Goal: Task Accomplishment & Management: Manage account settings

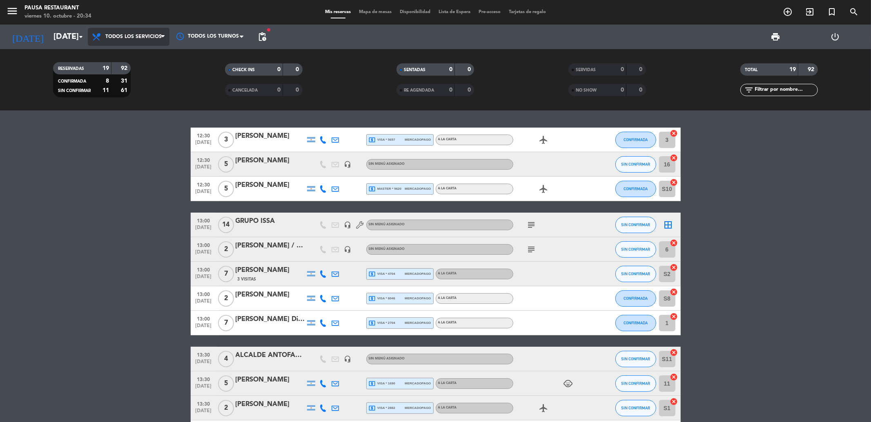
click at [140, 43] on span "Todos los servicios" at bounding box center [129, 37] width 82 height 18
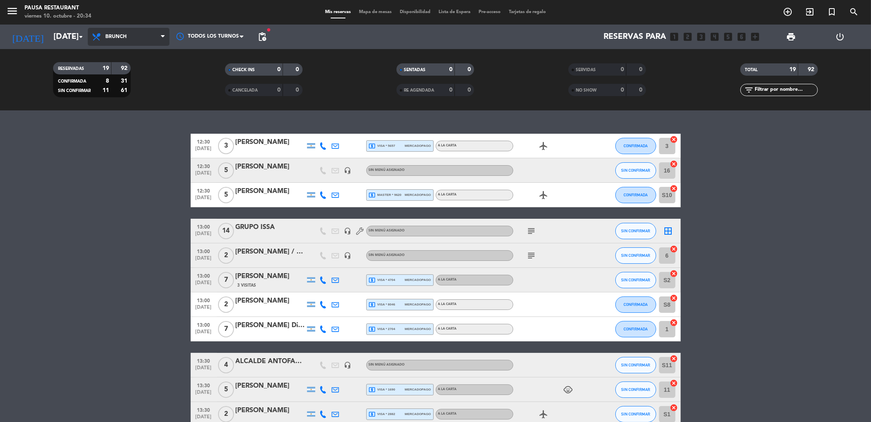
click at [132, 88] on div "menu Pausa Restaurant [DATE] 10. octubre - 20:34 Mis reservas Mapa de mesas Dis…" at bounding box center [435, 55] width 871 height 110
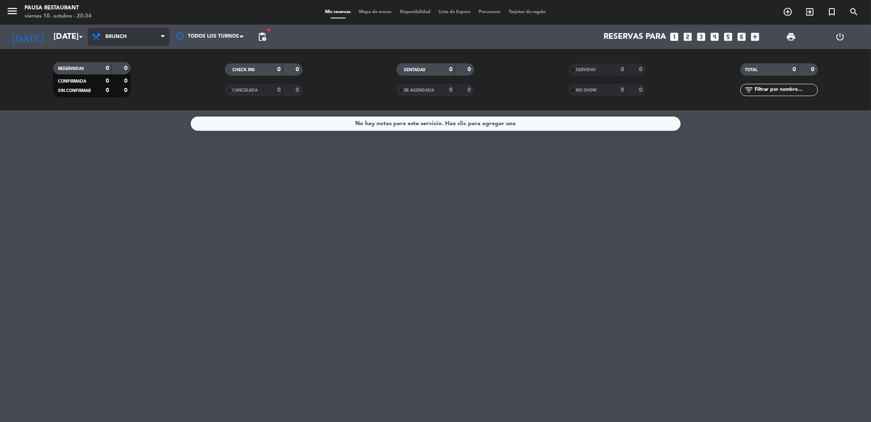
click at [141, 34] on span "Brunch" at bounding box center [129, 37] width 82 height 18
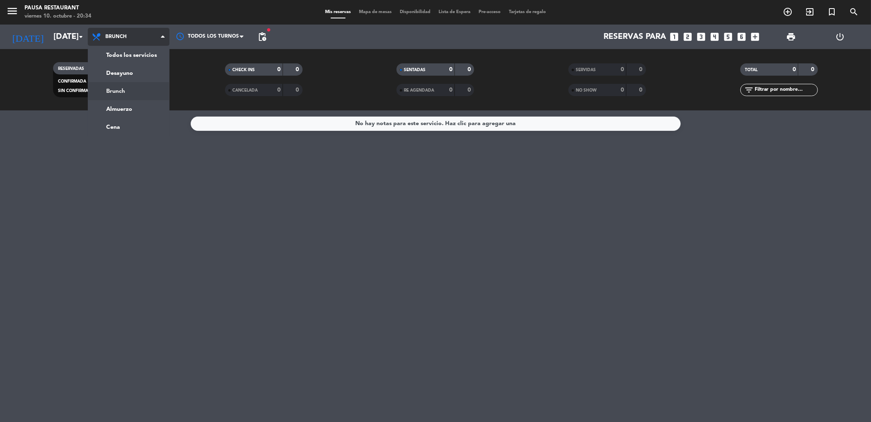
click at [127, 96] on div "menu Pausa Restaurant [DATE] 10. octubre - 20:34 Mis reservas Mapa de mesas Dis…" at bounding box center [435, 55] width 871 height 110
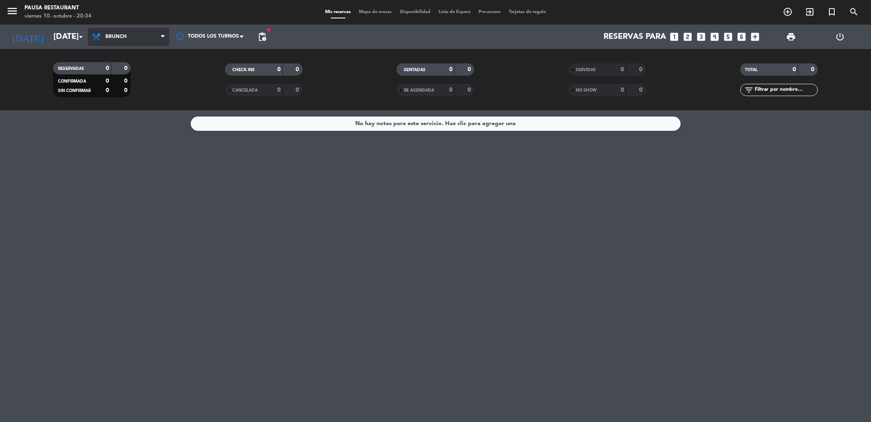
click at [111, 35] on span "Brunch" at bounding box center [115, 37] width 21 height 6
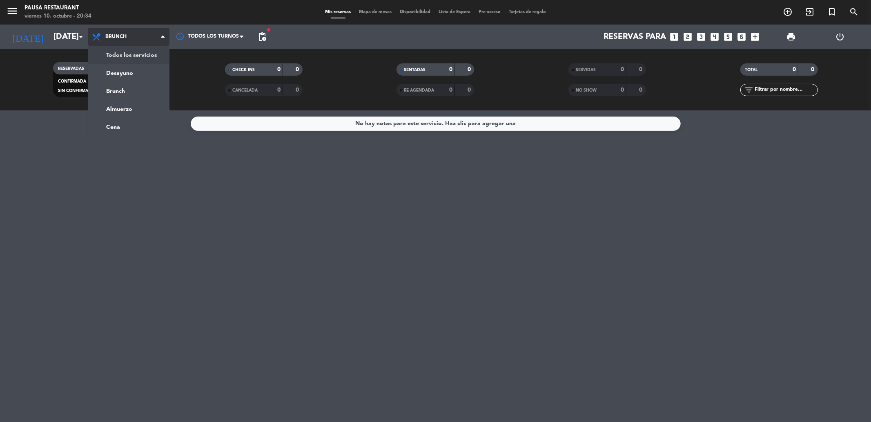
click at [110, 60] on div "menu Pausa Restaurant [DATE] 10. octubre - 20:34 Mis reservas Mapa de mesas Dis…" at bounding box center [435, 55] width 871 height 110
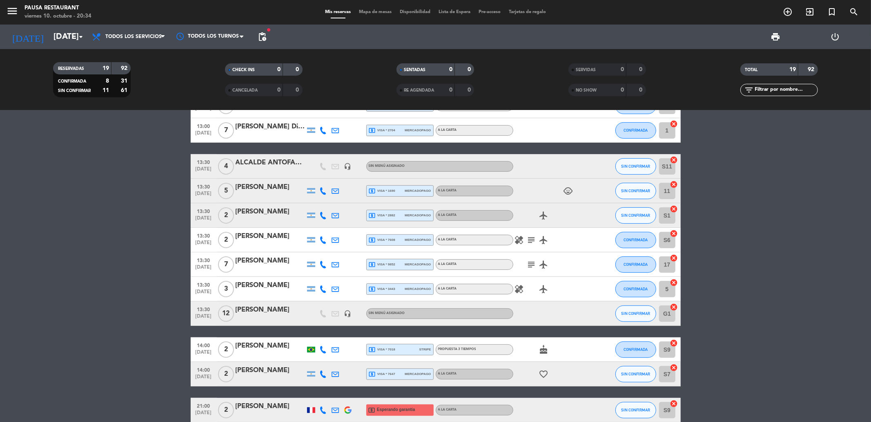
scroll to position [167, 0]
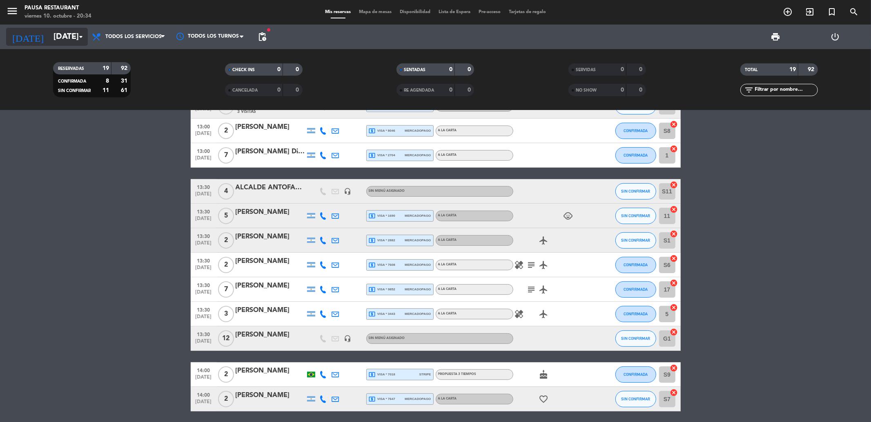
click at [49, 33] on input "[DATE]" at bounding box center [101, 37] width 104 height 18
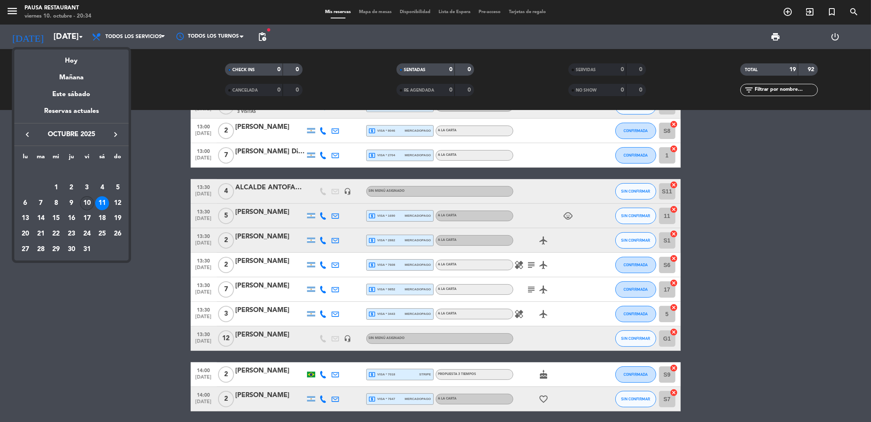
click at [90, 202] on div "10" at bounding box center [87, 203] width 14 height 14
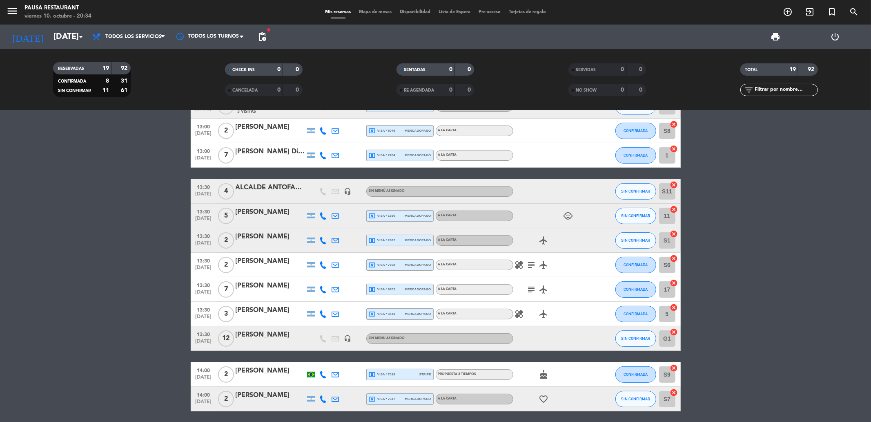
type input "[DATE]"
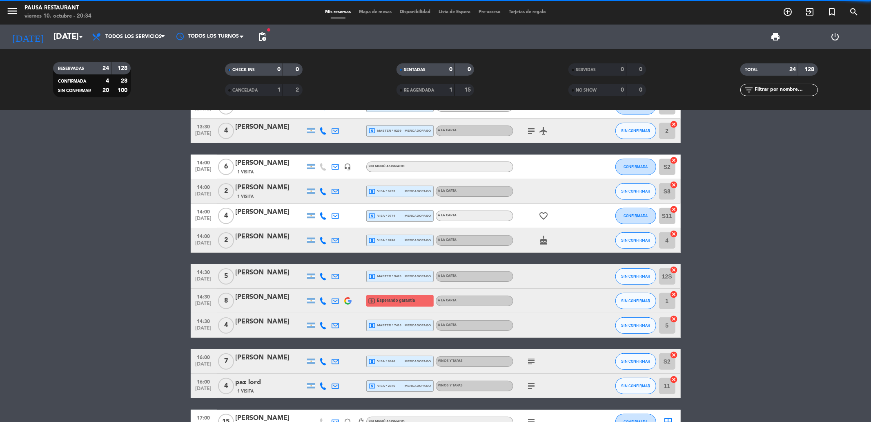
click at [131, 40] on span "Todos los servicios" at bounding box center [129, 37] width 82 height 18
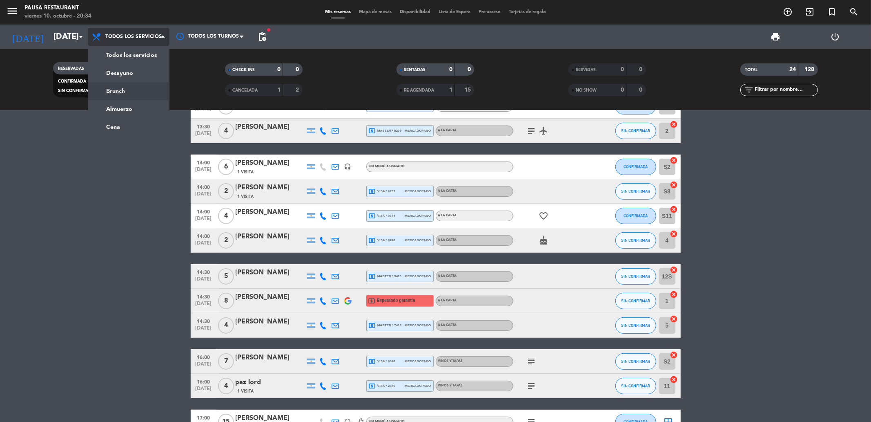
click at [116, 92] on div "menu Pausa Restaurant [DATE] 10. octubre - 20:34 Mis reservas Mapa de mesas Dis…" at bounding box center [435, 55] width 871 height 110
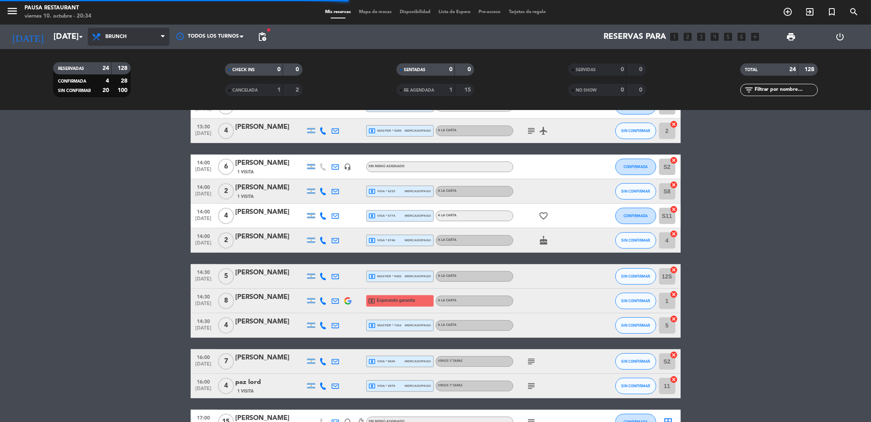
scroll to position [0, 0]
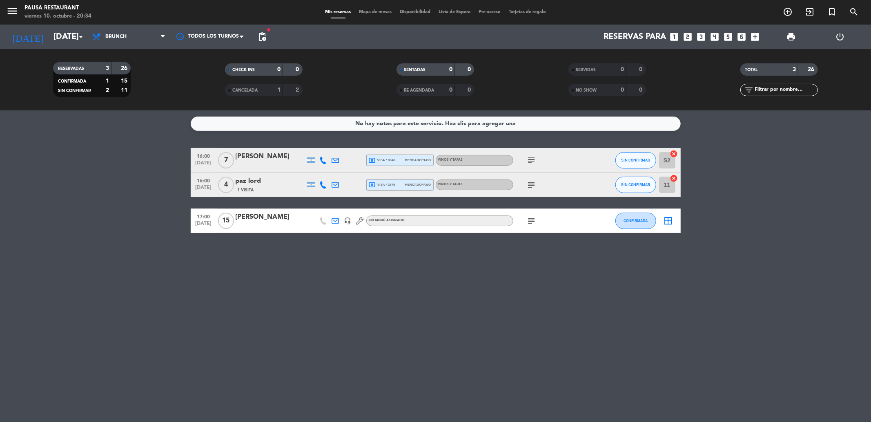
click at [532, 187] on icon "subject" at bounding box center [532, 185] width 10 height 10
click at [434, 308] on div "No hay notas para este servicio. Haz clic para agregar una 16:00 [DATE] 7 [PERS…" at bounding box center [435, 265] width 871 height 311
click at [429, 290] on div "No hay notas para este servicio. Haz clic para agregar una 16:00 [DATE] 7 [PERS…" at bounding box center [435, 265] width 871 height 311
